Goal: Information Seeking & Learning: Learn about a topic

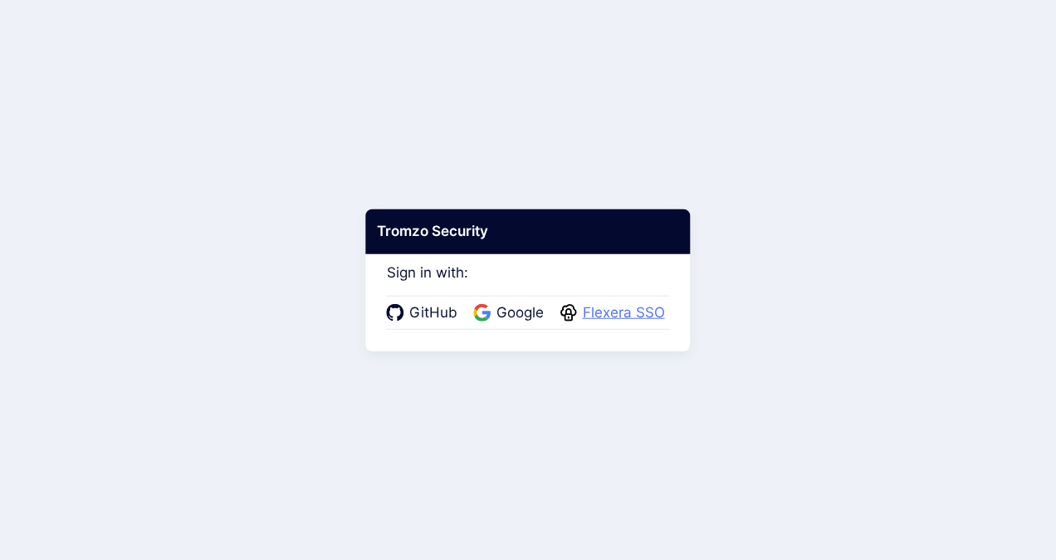
click at [614, 315] on span "Flexera SSO" at bounding box center [624, 313] width 92 height 22
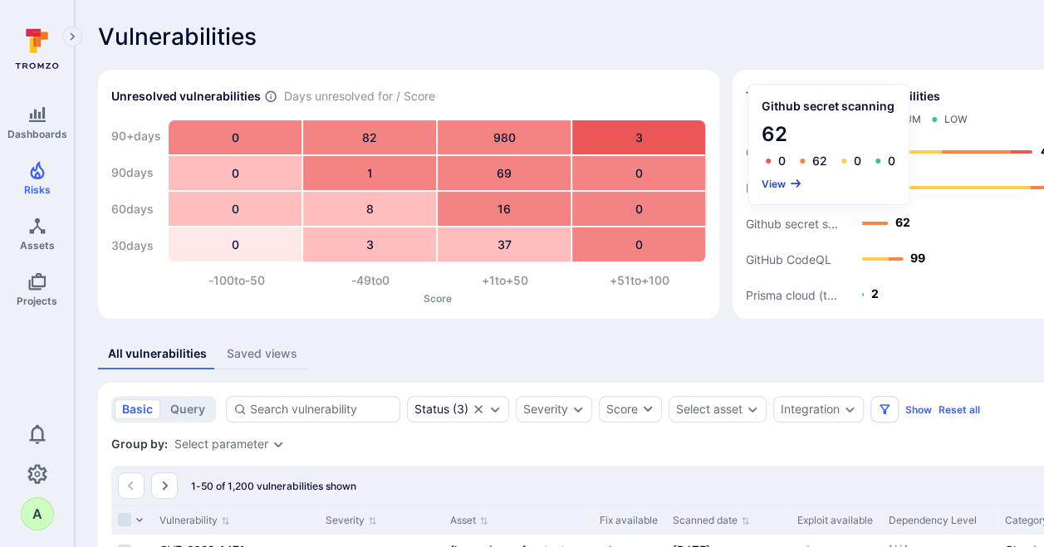
click at [771, 181] on button "View" at bounding box center [781, 184] width 41 height 12
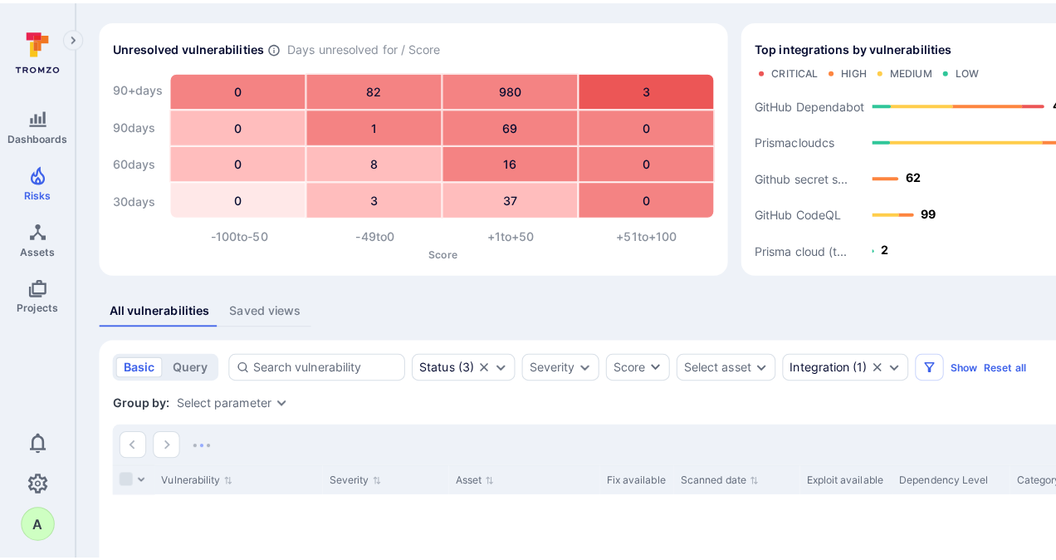
scroll to position [166, 0]
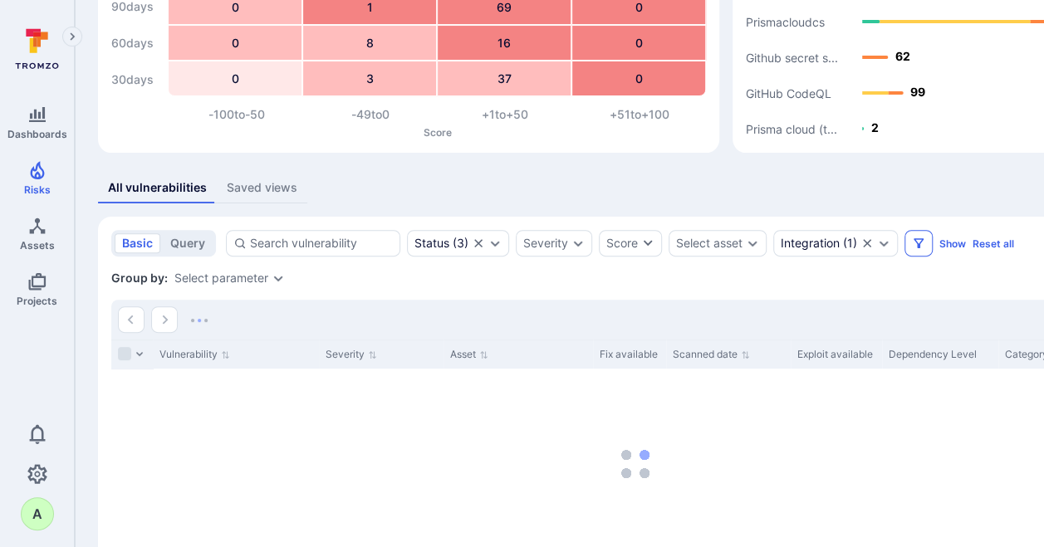
click at [915, 244] on icon "Filters" at bounding box center [918, 243] width 10 height 10
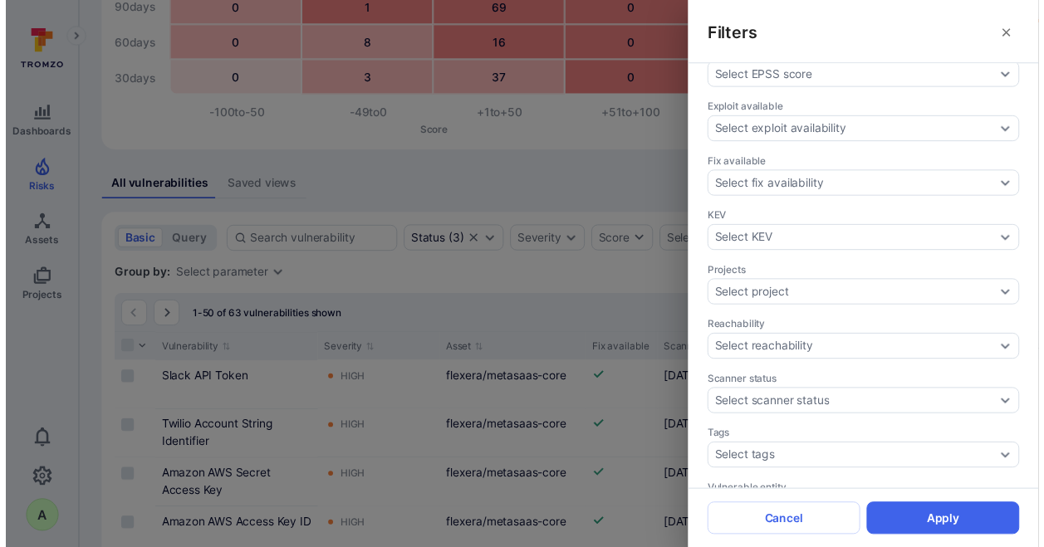
scroll to position [477, 0]
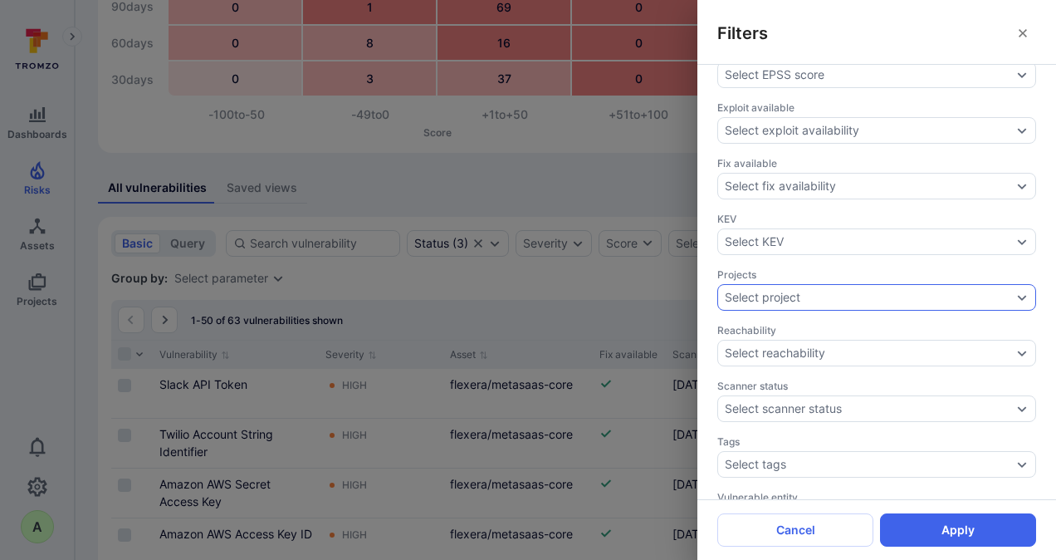
click at [882, 291] on div "Select project" at bounding box center [868, 297] width 287 height 13
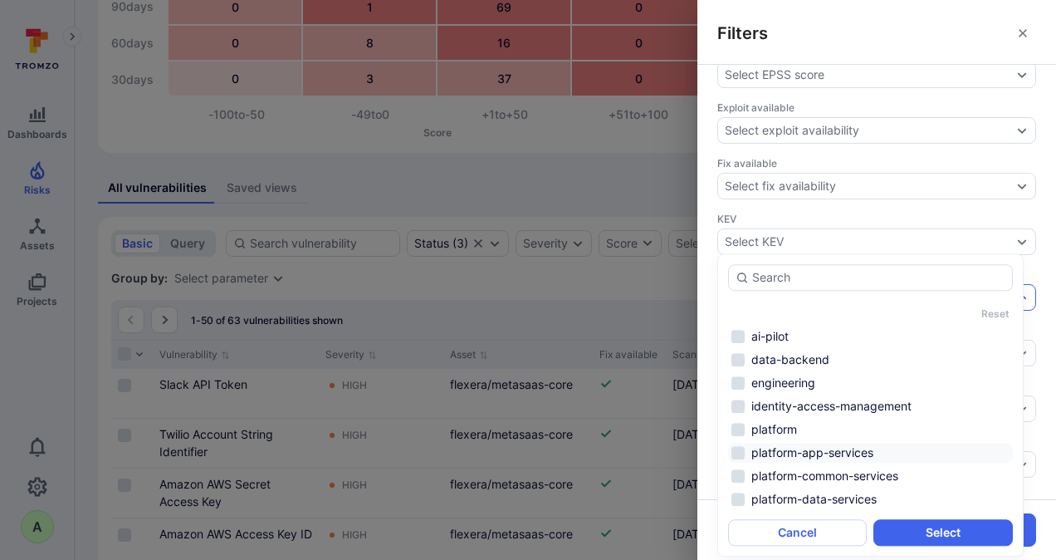
click at [858, 455] on li "platform-app-services" at bounding box center [870, 453] width 285 height 20
click at [846, 498] on li "platform-data-services" at bounding box center [870, 499] width 285 height 20
click at [927, 535] on button "Select" at bounding box center [942, 532] width 139 height 27
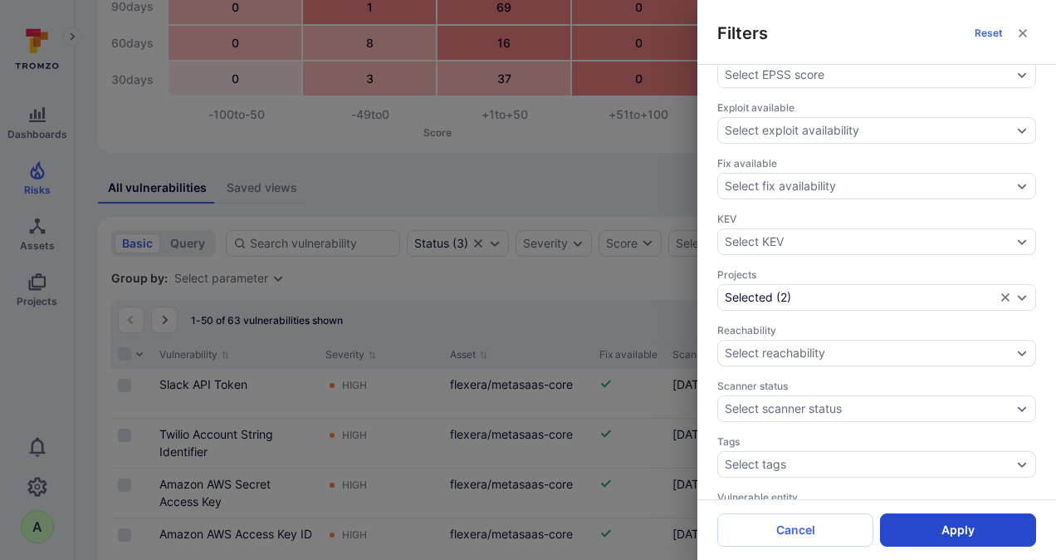
click at [965, 530] on button "Apply" at bounding box center [958, 529] width 156 height 33
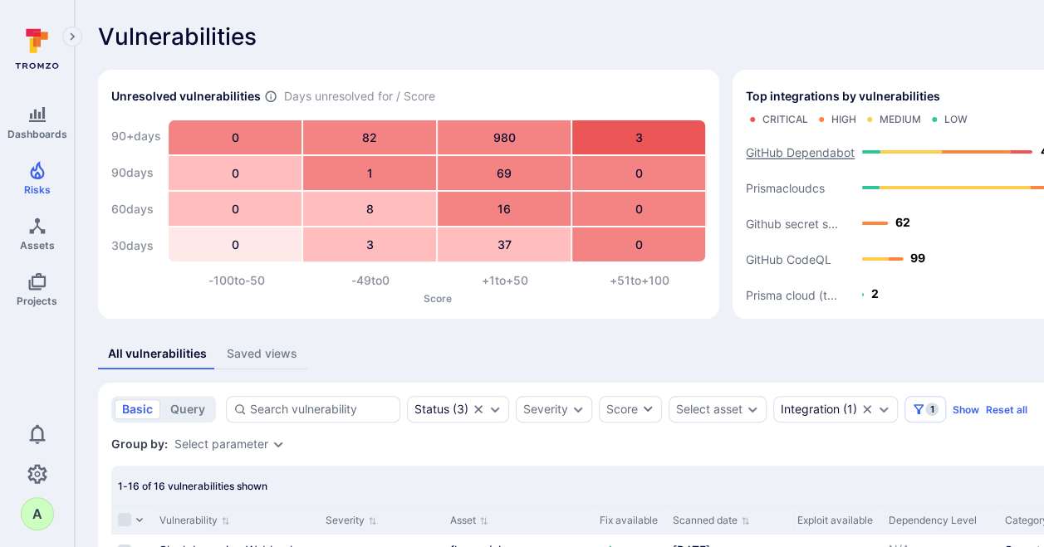
click at [805, 152] on text "GitHub Dependabot" at bounding box center [800, 152] width 109 height 14
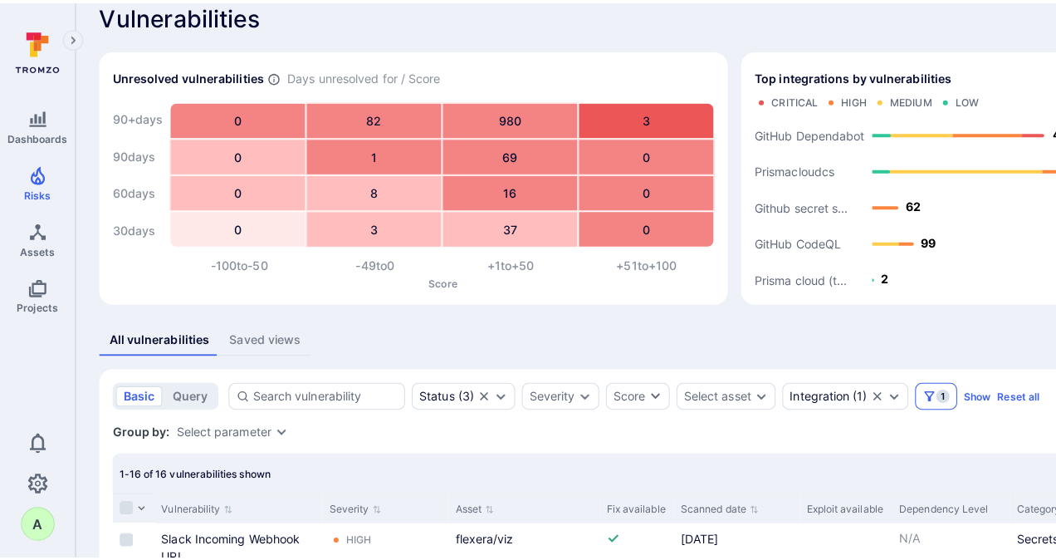
scroll to position [21, 0]
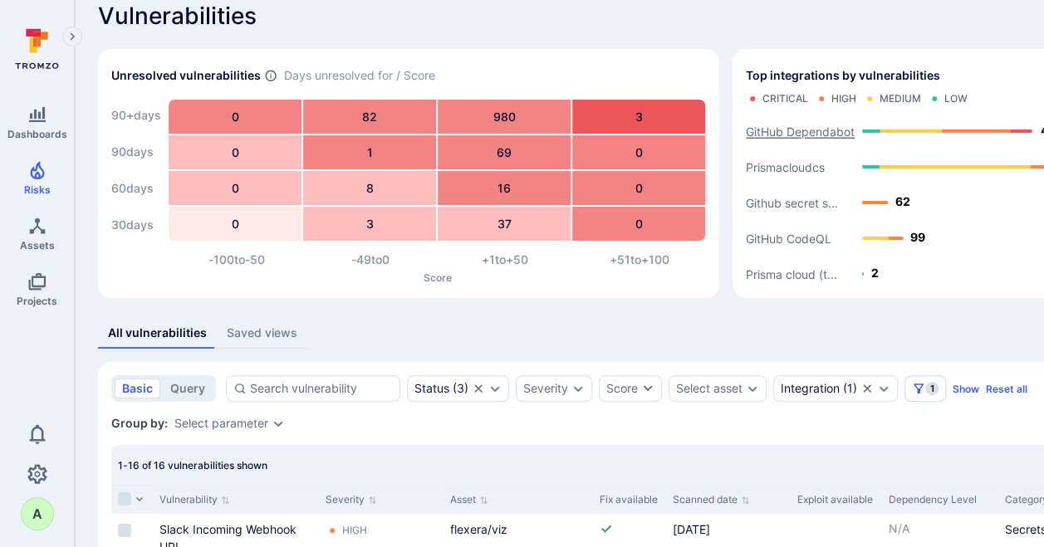
click at [779, 131] on text "GitHub Dependabot" at bounding box center [800, 132] width 109 height 14
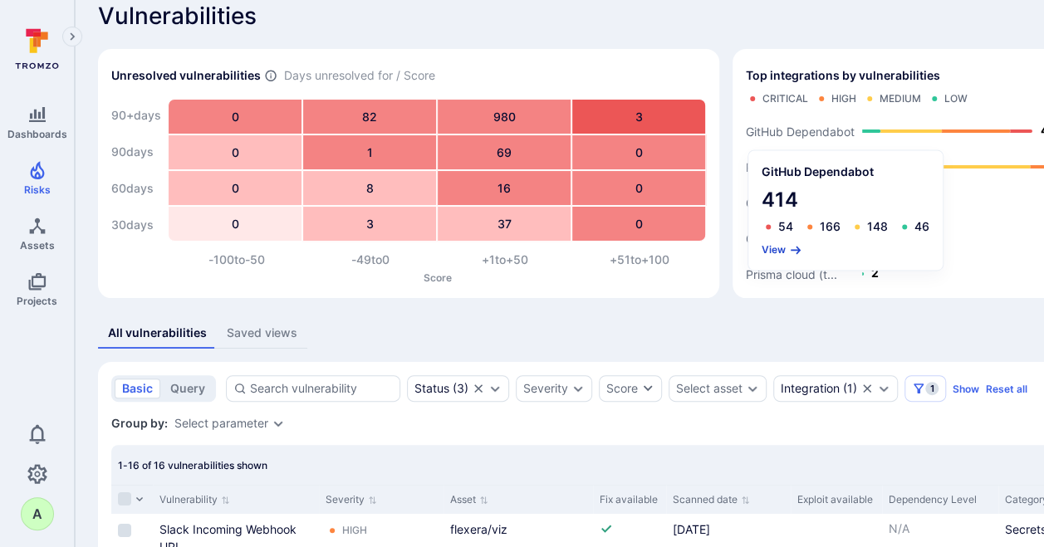
click at [779, 251] on button "View" at bounding box center [781, 249] width 41 height 12
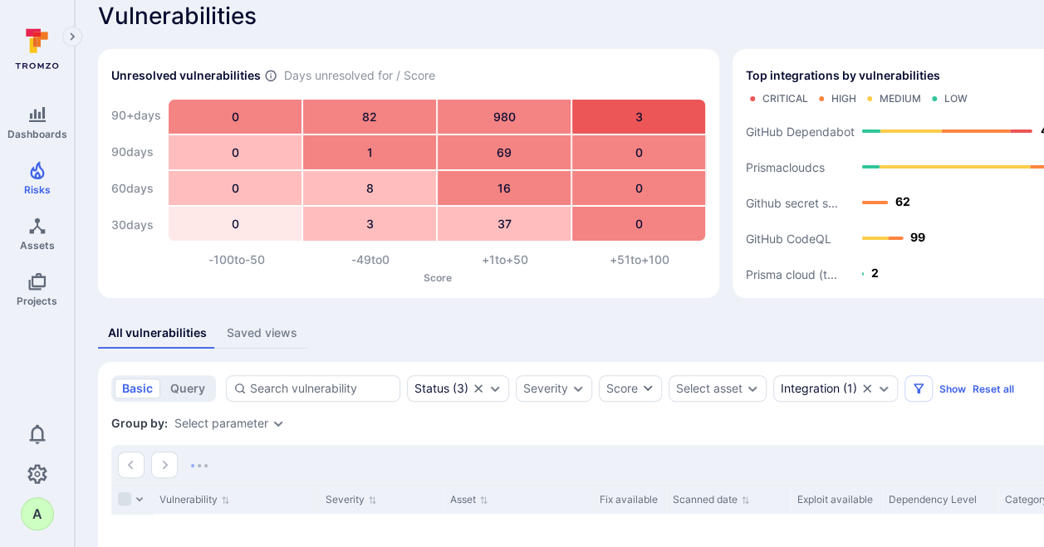
click at [923, 339] on div "All vulnerabilities Saved views" at bounding box center [635, 333] width 1074 height 31
click at [917, 389] on icon "Filters" at bounding box center [918, 389] width 10 height 10
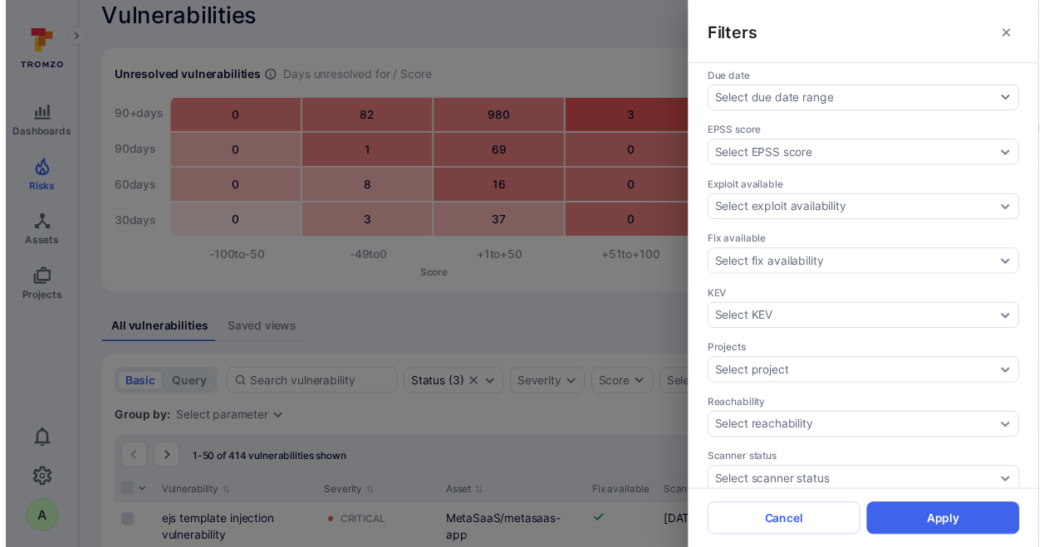
scroll to position [394, 0]
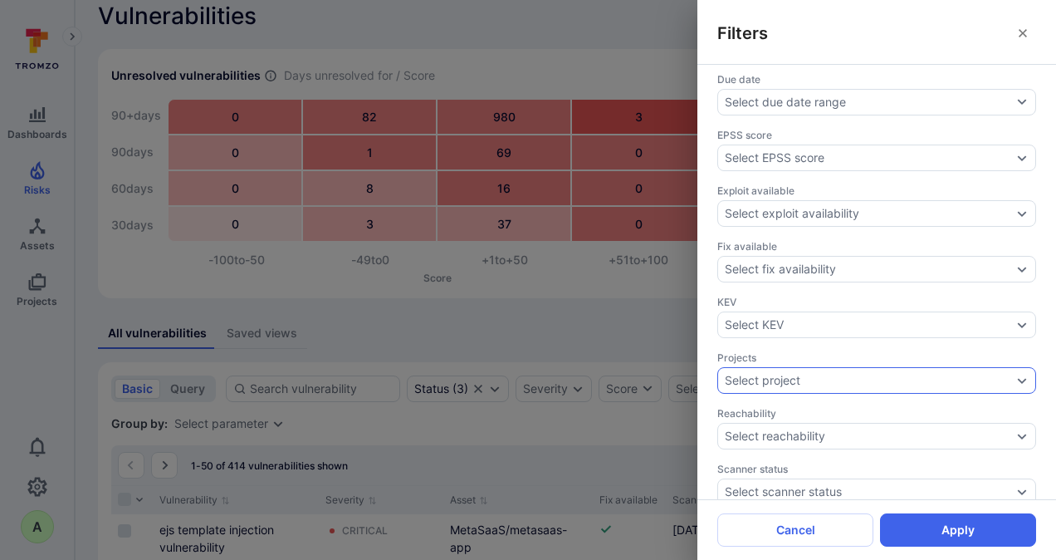
click at [1000, 367] on div "Select project" at bounding box center [876, 380] width 319 height 27
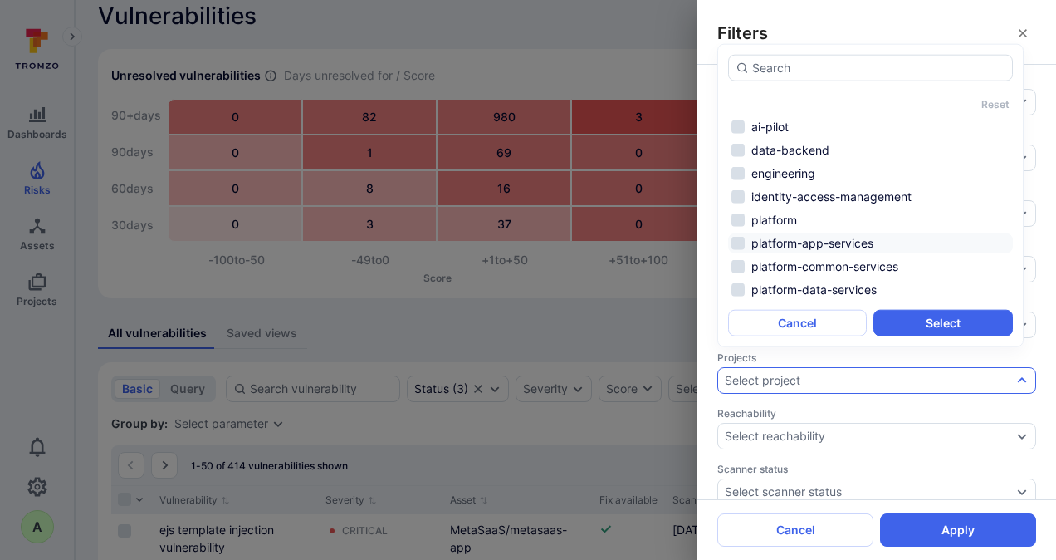
click at [795, 239] on li "platform-app-services" at bounding box center [870, 243] width 285 height 20
click at [805, 293] on li "platform-data-services" at bounding box center [870, 290] width 285 height 20
click at [902, 318] on button "Select" at bounding box center [942, 323] width 139 height 27
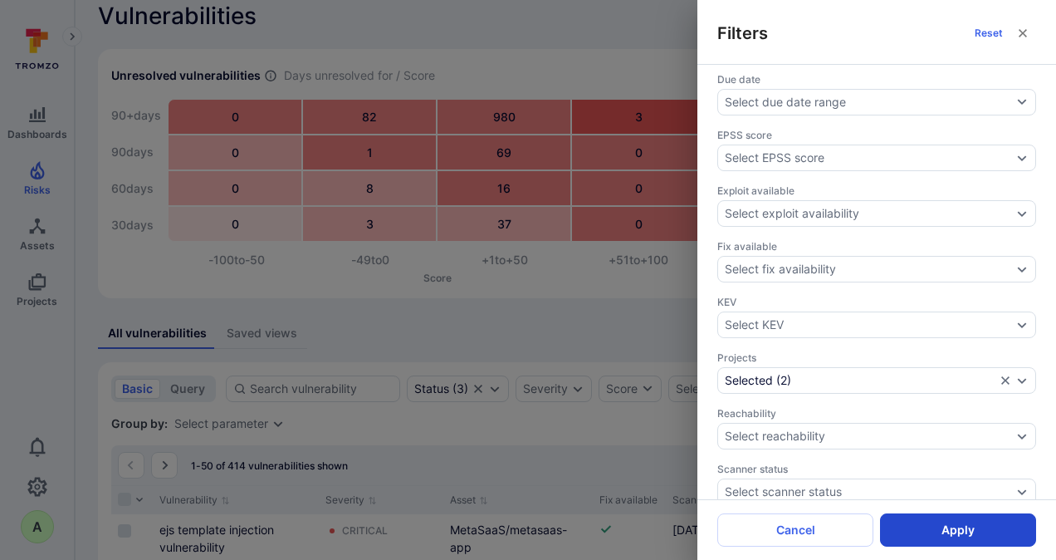
click at [943, 526] on button "Apply" at bounding box center [958, 529] width 156 height 33
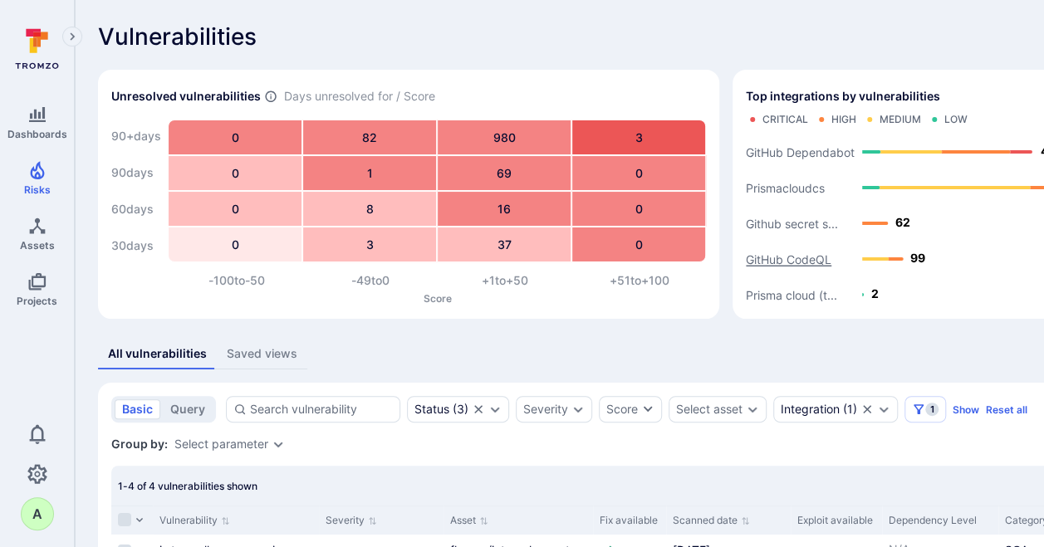
click at [799, 257] on text "GitHub CodeQL" at bounding box center [789, 259] width 86 height 14
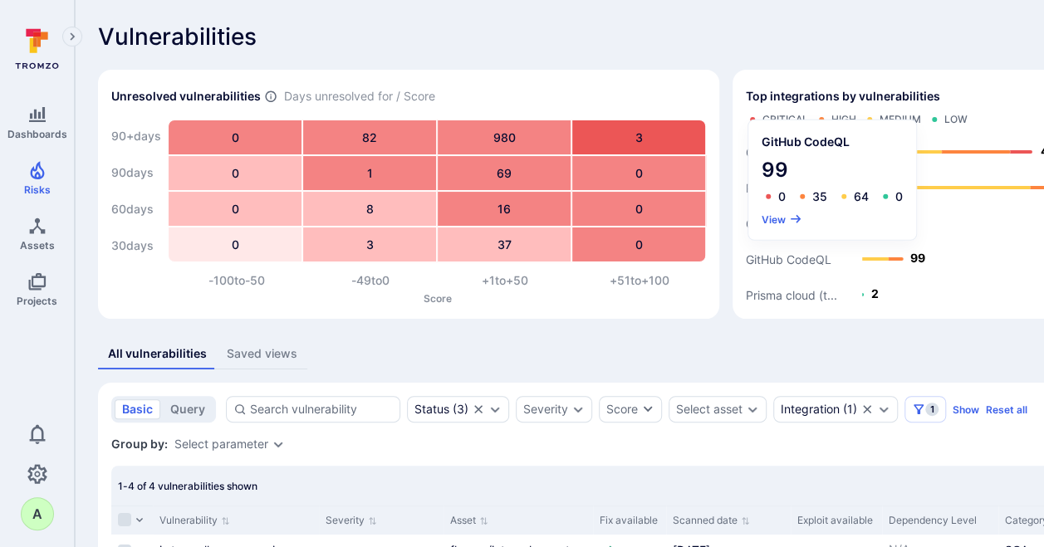
click at [775, 210] on div "GitHub CodeQL 99 0 35 64 0 View" at bounding box center [832, 180] width 168 height 120
click at [775, 218] on button "View" at bounding box center [781, 219] width 41 height 12
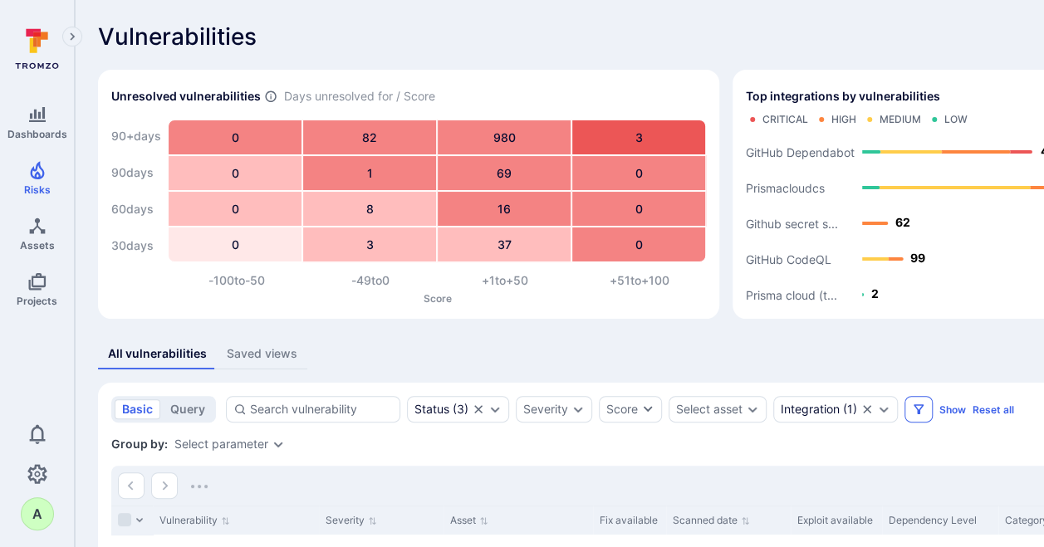
click at [916, 406] on icon "Filters" at bounding box center [918, 409] width 13 height 13
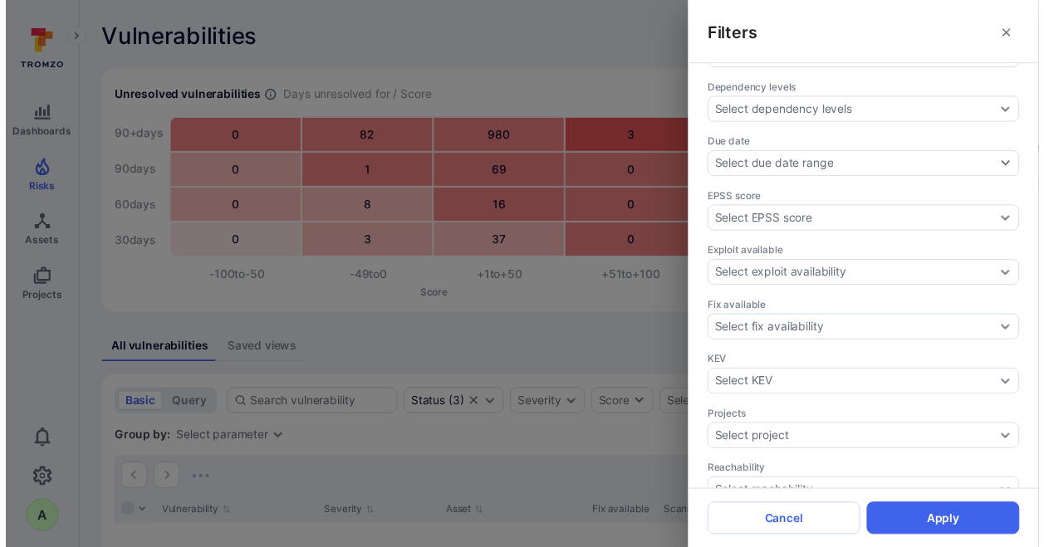
scroll to position [332, 0]
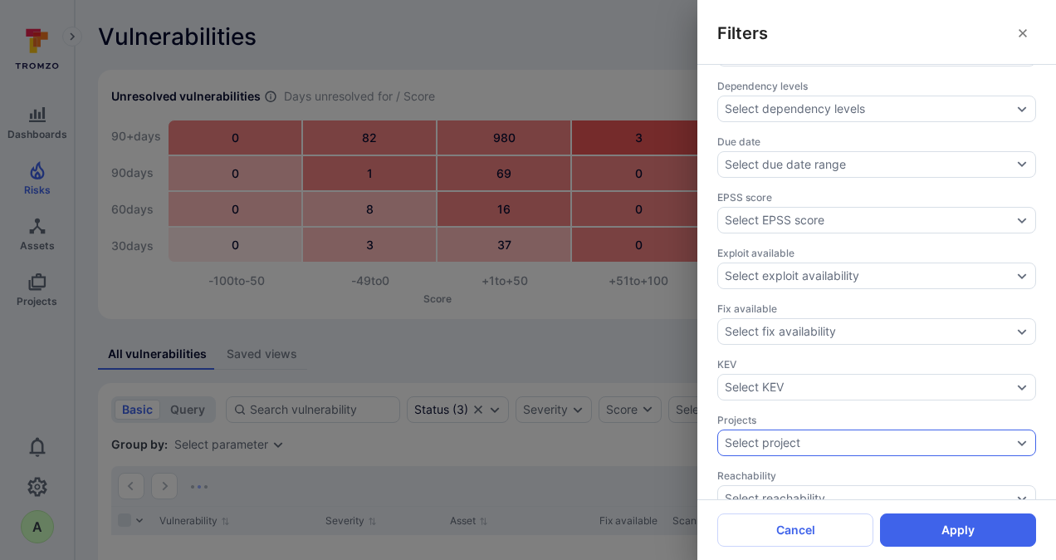
click at [1015, 436] on icon "Expand dropdown" at bounding box center [1021, 442] width 13 height 13
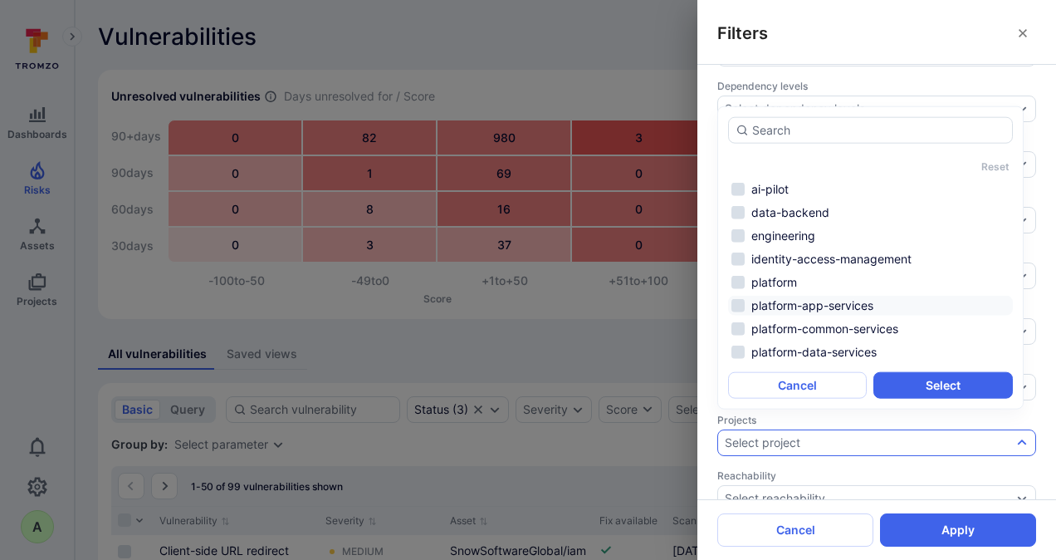
click at [810, 304] on li "platform-app-services" at bounding box center [870, 306] width 285 height 20
click at [814, 352] on li "platform-data-services" at bounding box center [870, 352] width 285 height 20
click at [935, 390] on button "Select" at bounding box center [942, 385] width 139 height 27
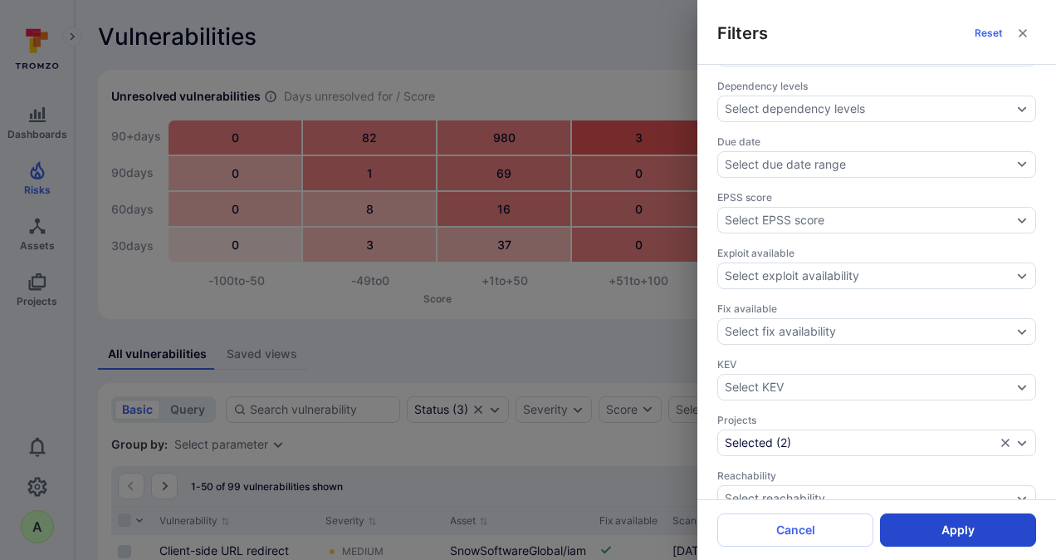
click at [952, 528] on button "Apply" at bounding box center [958, 529] width 156 height 33
